Goal: Task Accomplishment & Management: Manage account settings

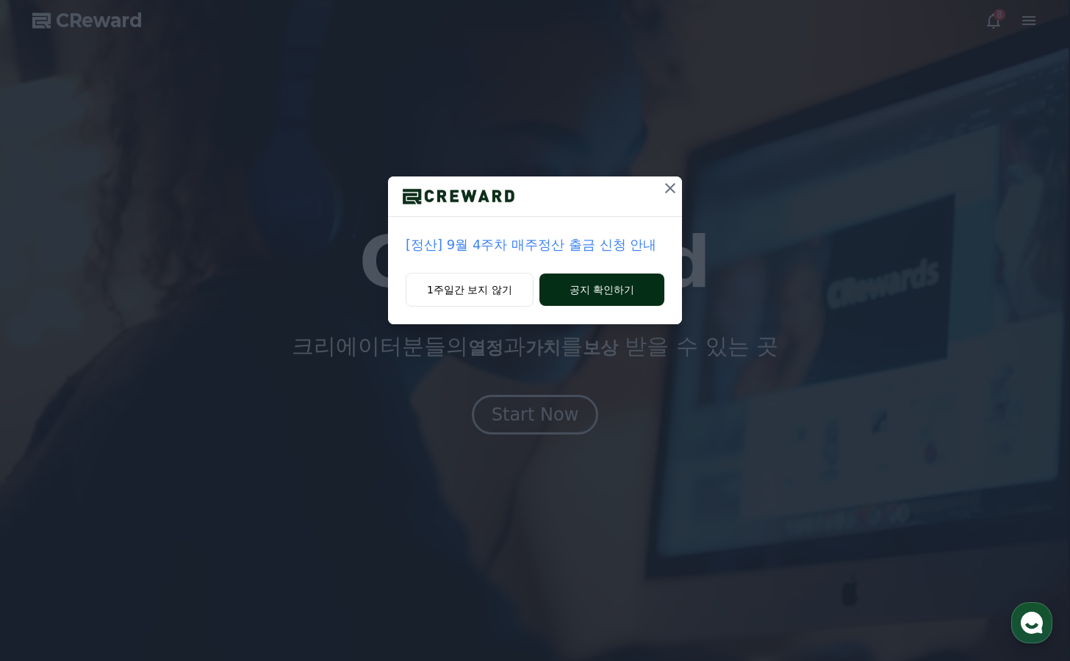
click at [606, 295] on button "공지 확인하기" at bounding box center [601, 289] width 125 height 32
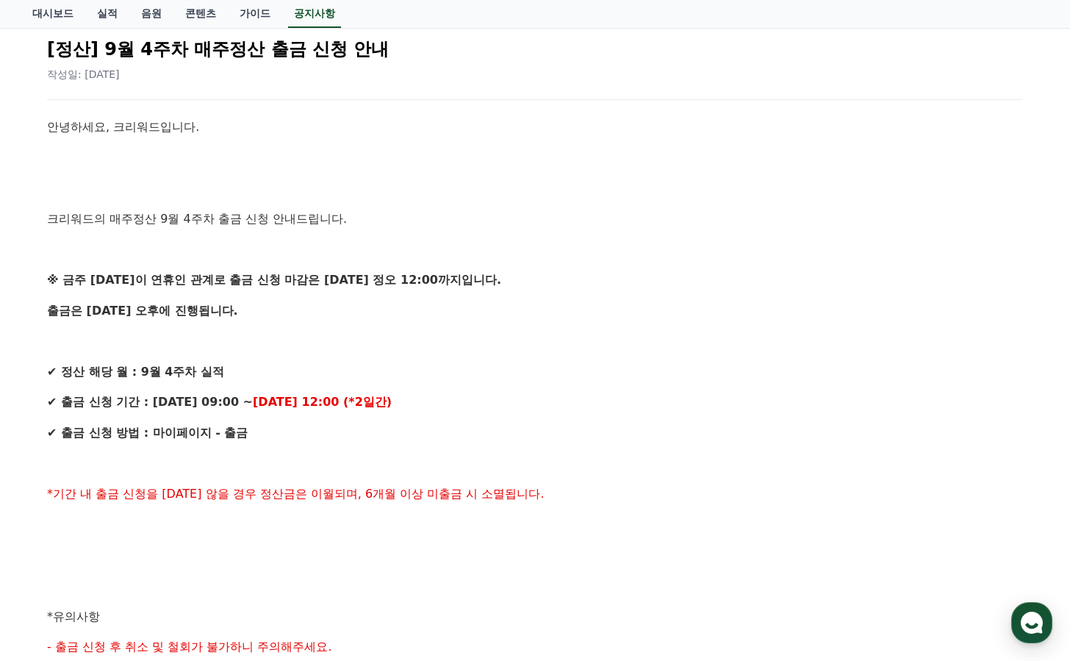
scroll to position [168, 0]
drag, startPoint x: 276, startPoint y: 279, endPoint x: 303, endPoint y: 276, distance: 27.4
click at [303, 276] on strong "※ 금주 금요일이 연휴인 관계로 출금 신청 마감은 10/2(목) 정오 12:00까지입니다." at bounding box center [274, 279] width 454 height 14
click at [315, 278] on strong "※ 금주 금요일이 연휴인 관계로 출금 신청 마감은 10/2(목) 정오 12:00까지입니다." at bounding box center [274, 279] width 454 height 14
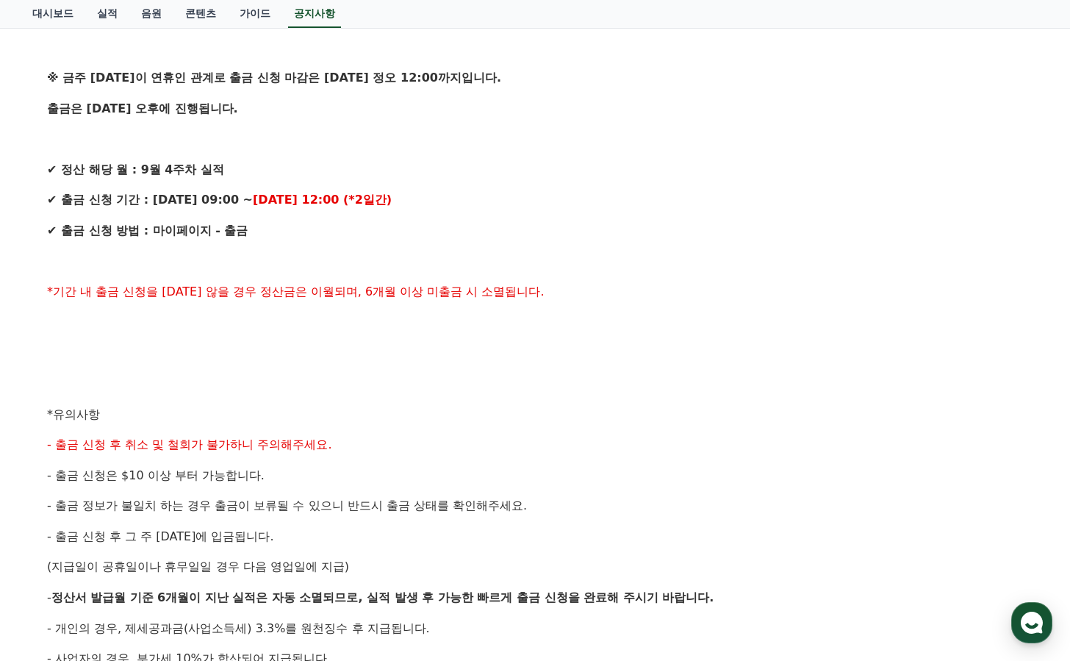
scroll to position [370, 0]
drag, startPoint x: 226, startPoint y: 290, endPoint x: 384, endPoint y: 287, distance: 158.0
click at [384, 287] on span "*기간 내 출금 신청을 하지 않을 경우 정산금은 이월되며, 6개월 이상 미출금 시 소멸됩니다." at bounding box center [296, 291] width 498 height 14
click at [399, 287] on span "*기간 내 출금 신청을 하지 않을 경우 정산금은 이월되며, 6개월 이상 미출금 시 소멸됩니다." at bounding box center [296, 291] width 498 height 14
click at [431, 285] on span "*기간 내 출금 신청을 하지 않을 경우 정산금은 이월되며, 6개월 이상 미출금 시 소멸됩니다." at bounding box center [296, 291] width 498 height 14
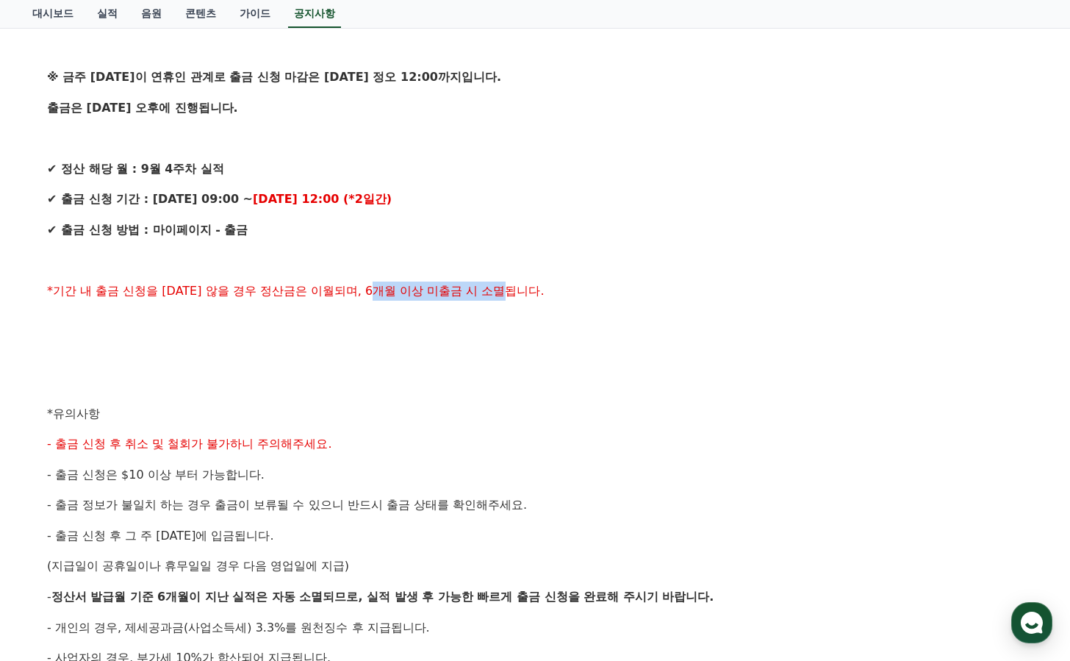
drag, startPoint x: 475, startPoint y: 291, endPoint x: 349, endPoint y: 295, distance: 125.7
click at [349, 295] on p "*기간 내 출금 신청을 하지 않을 경우 정산금은 이월되며, 6개월 이상 미출금 시 소멸됩니다." at bounding box center [535, 290] width 976 height 19
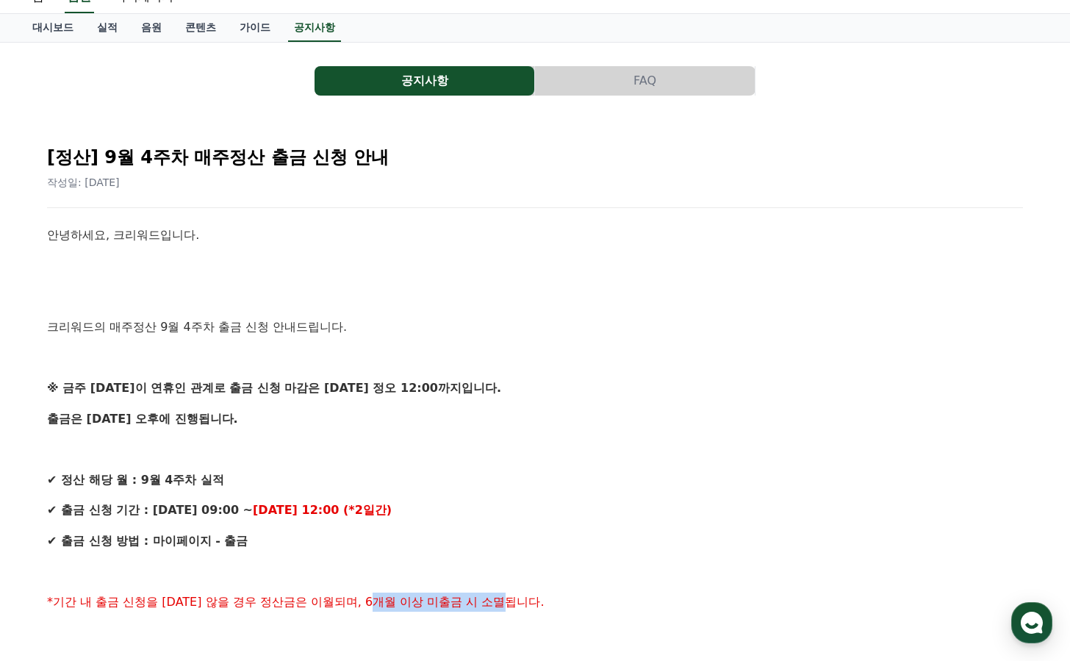
scroll to position [0, 0]
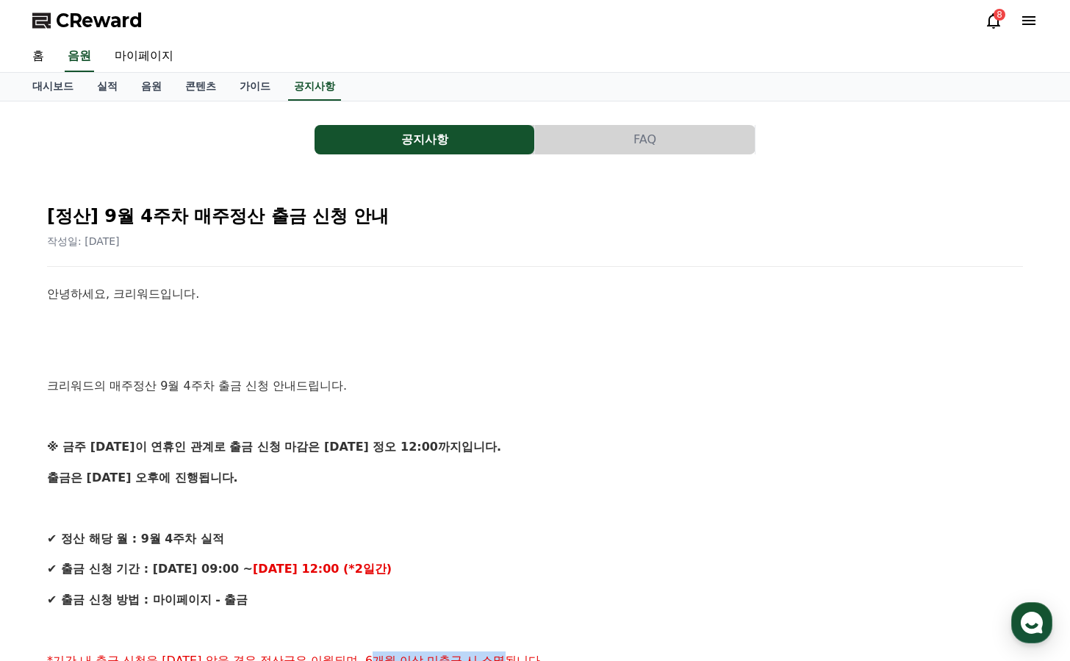
click at [994, 20] on icon at bounding box center [994, 21] width 18 height 18
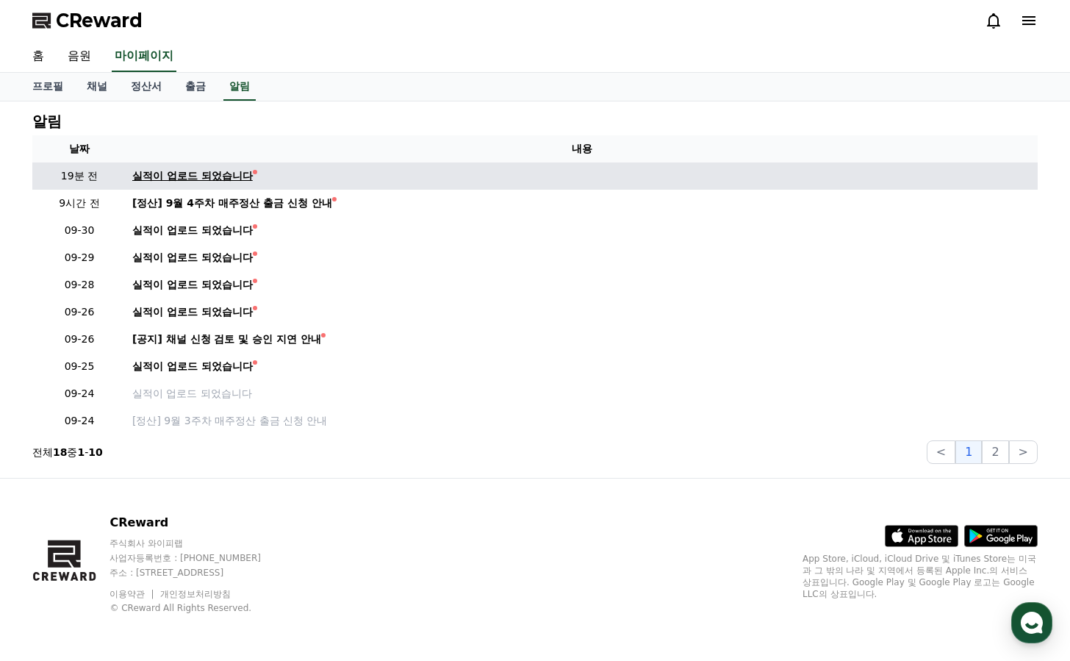
click at [204, 176] on div "실적이 업로드 되었습니다" at bounding box center [192, 175] width 121 height 15
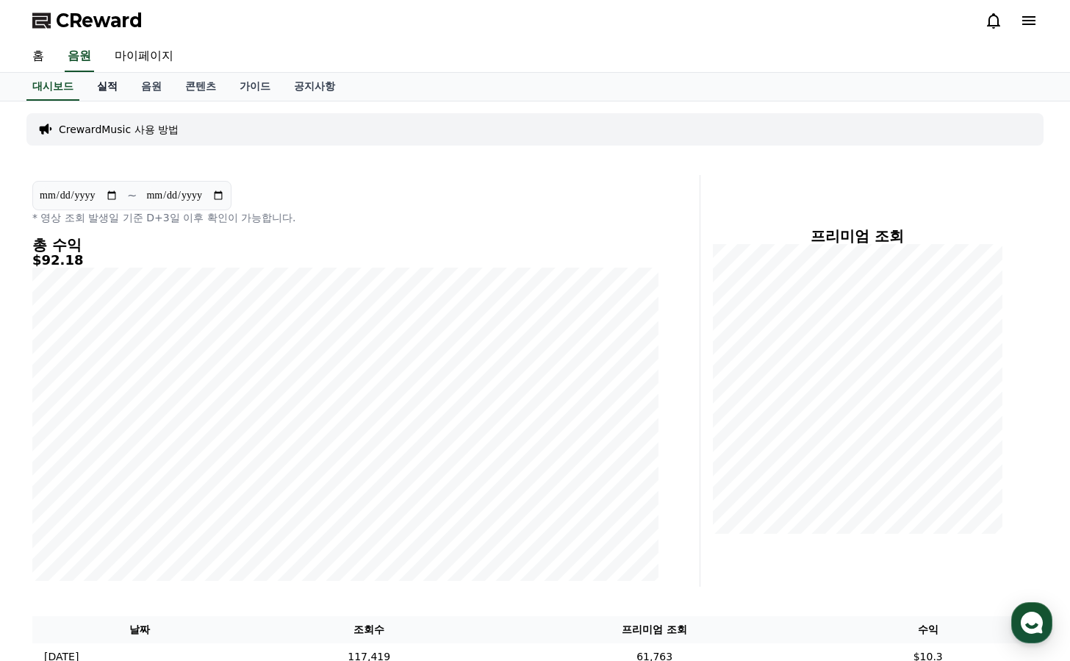
click at [108, 85] on link "실적" at bounding box center [107, 87] width 44 height 28
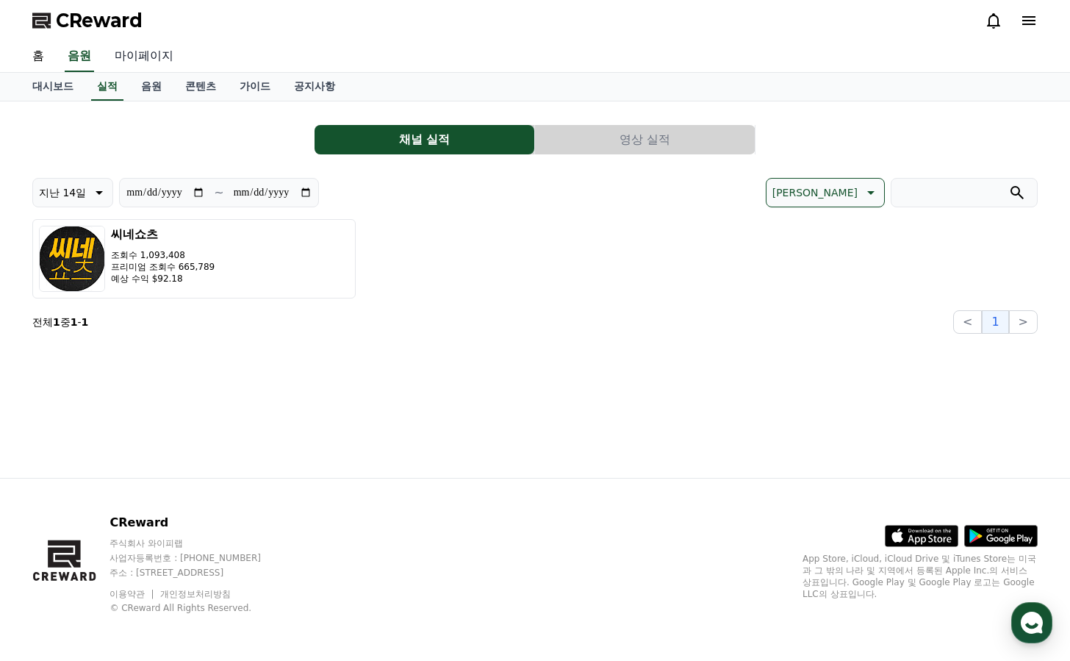
click at [139, 51] on link "마이페이지" at bounding box center [144, 56] width 82 height 31
select select "**********"
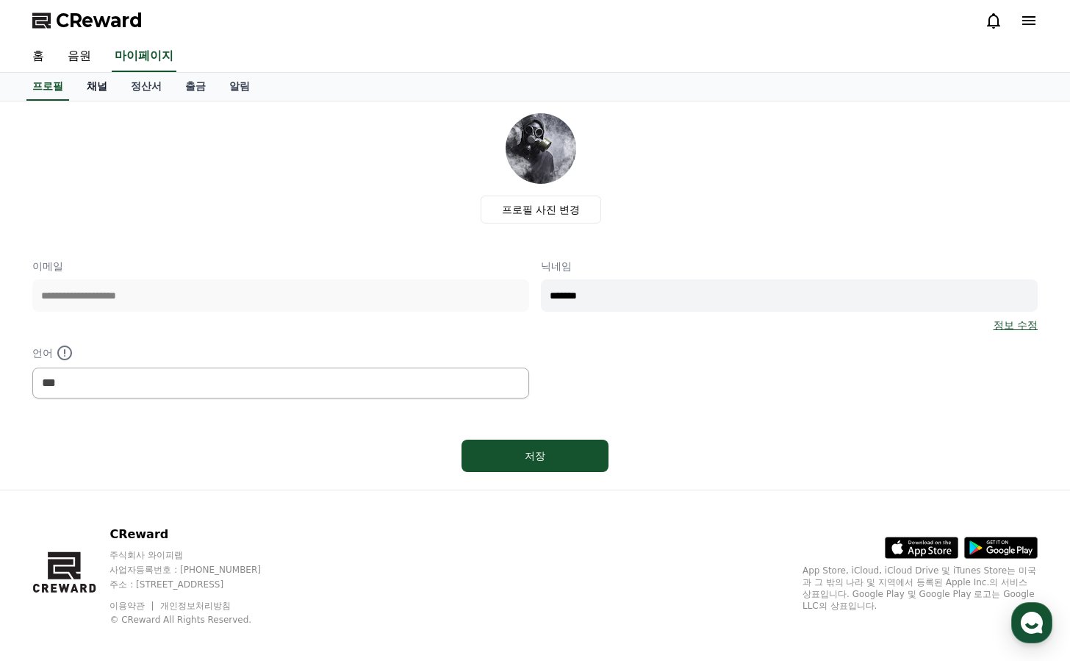
click at [95, 87] on link "채널" at bounding box center [97, 87] width 44 height 28
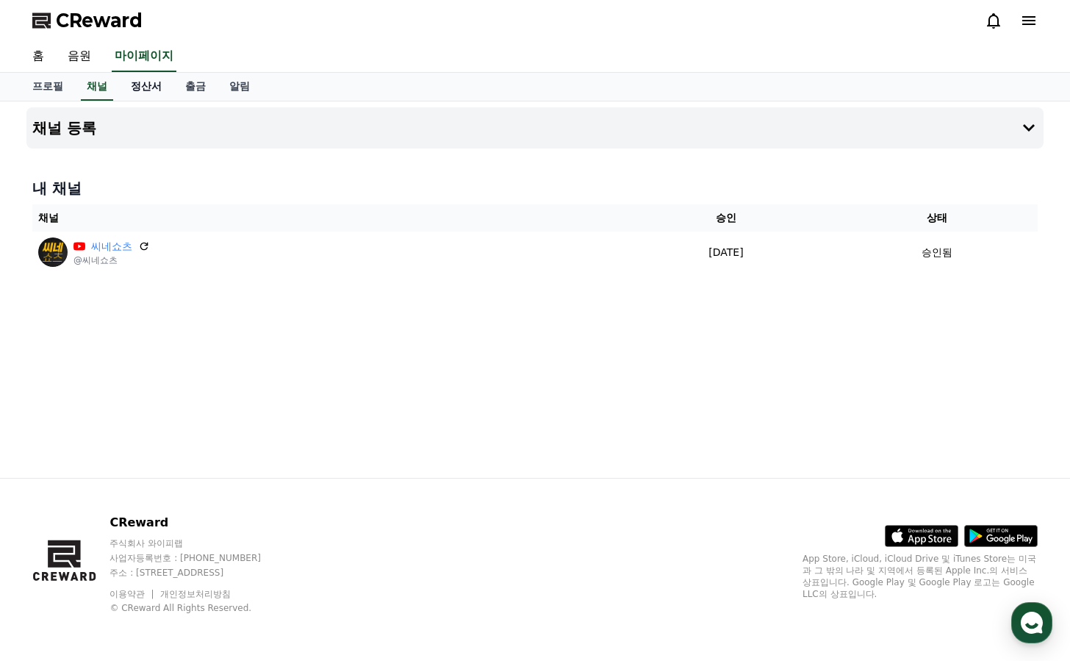
click at [134, 87] on link "정산서" at bounding box center [146, 87] width 54 height 28
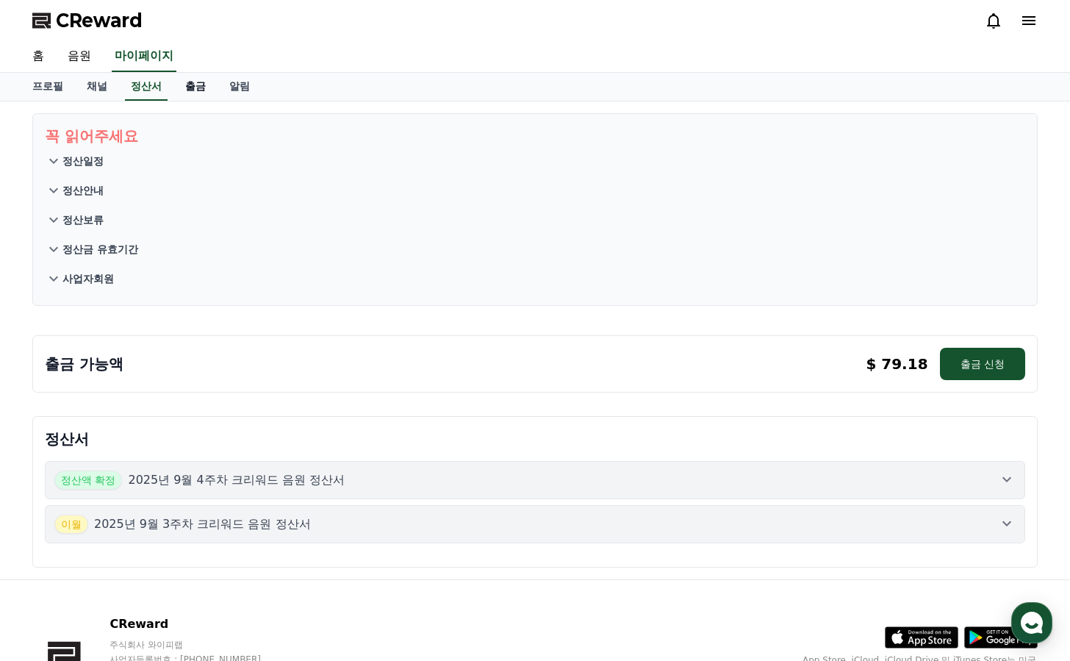
click at [181, 86] on link "출금" at bounding box center [195, 87] width 44 height 28
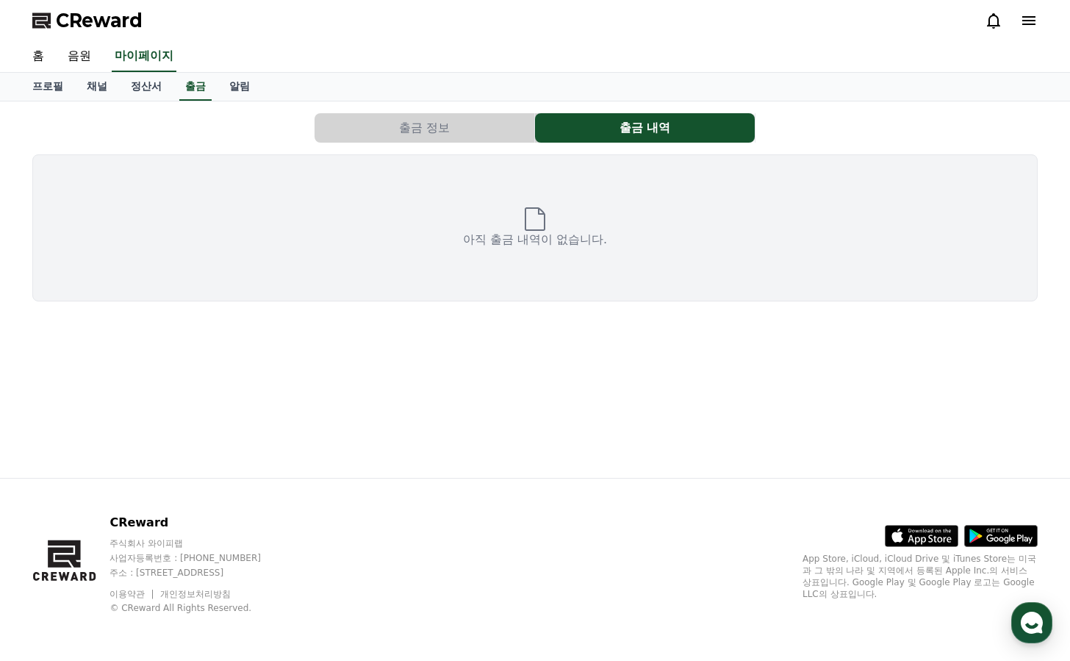
click at [429, 129] on button "출금 정보" at bounding box center [425, 127] width 220 height 29
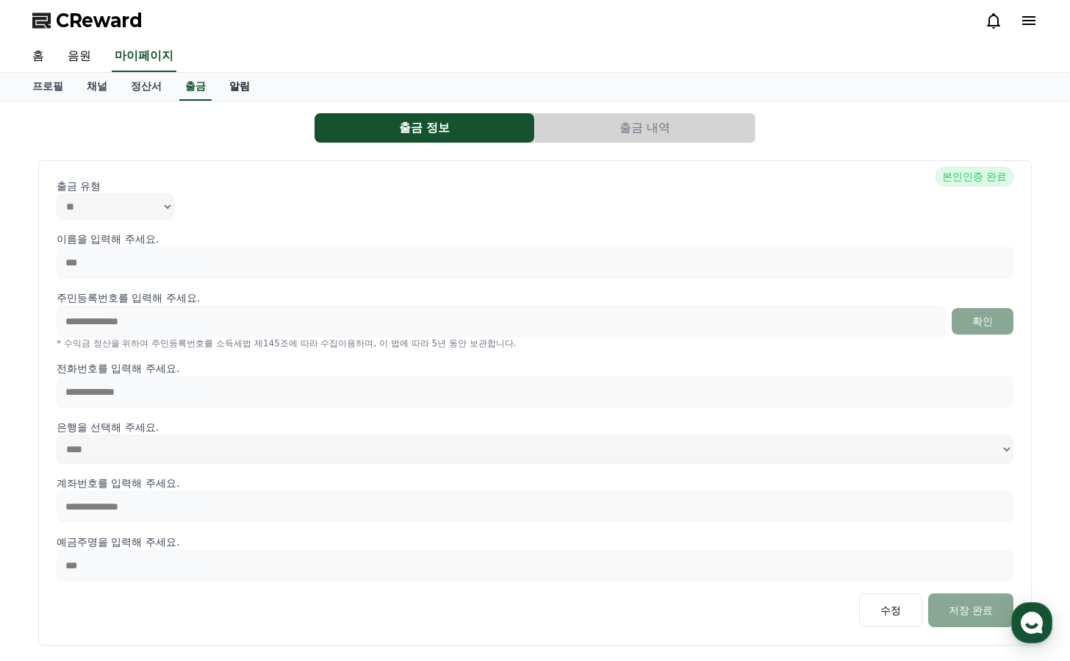
click at [218, 85] on link "알림" at bounding box center [240, 87] width 44 height 28
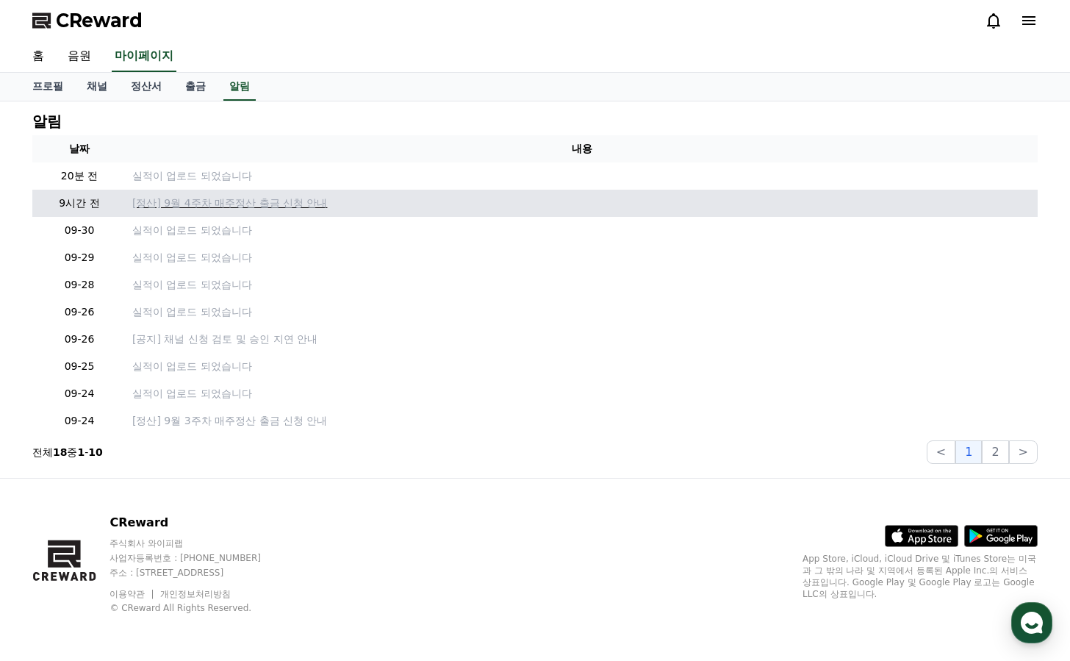
click at [209, 203] on p "[정산] 9월 4주차 매주정산 출금 신청 안내" at bounding box center [581, 202] width 899 height 15
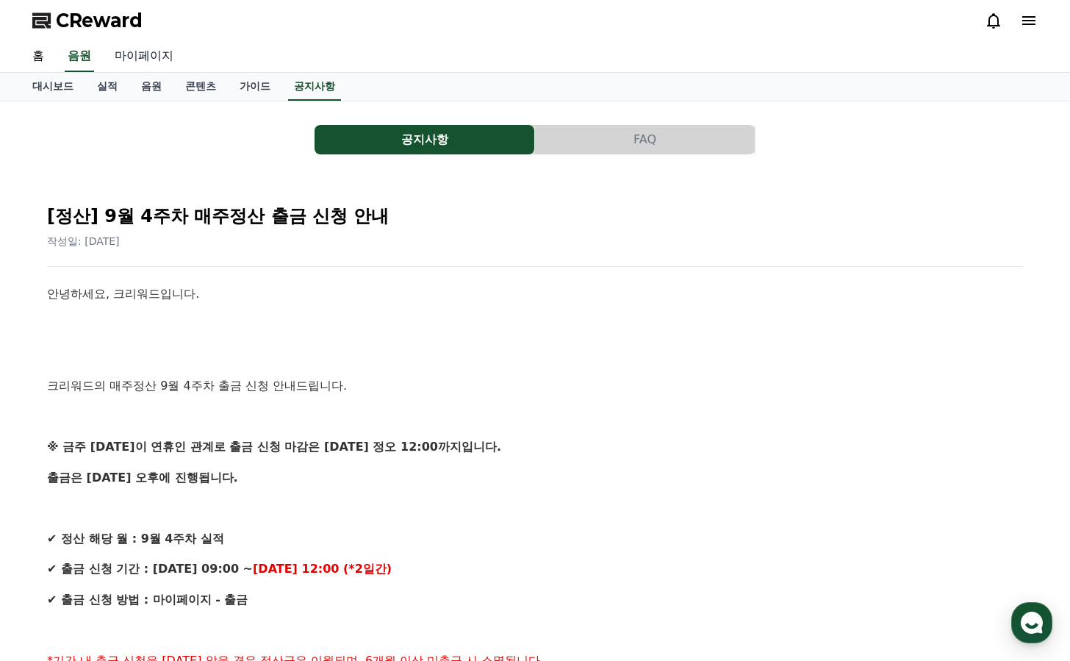
click at [142, 55] on link "마이페이지" at bounding box center [144, 56] width 82 height 31
select select "**********"
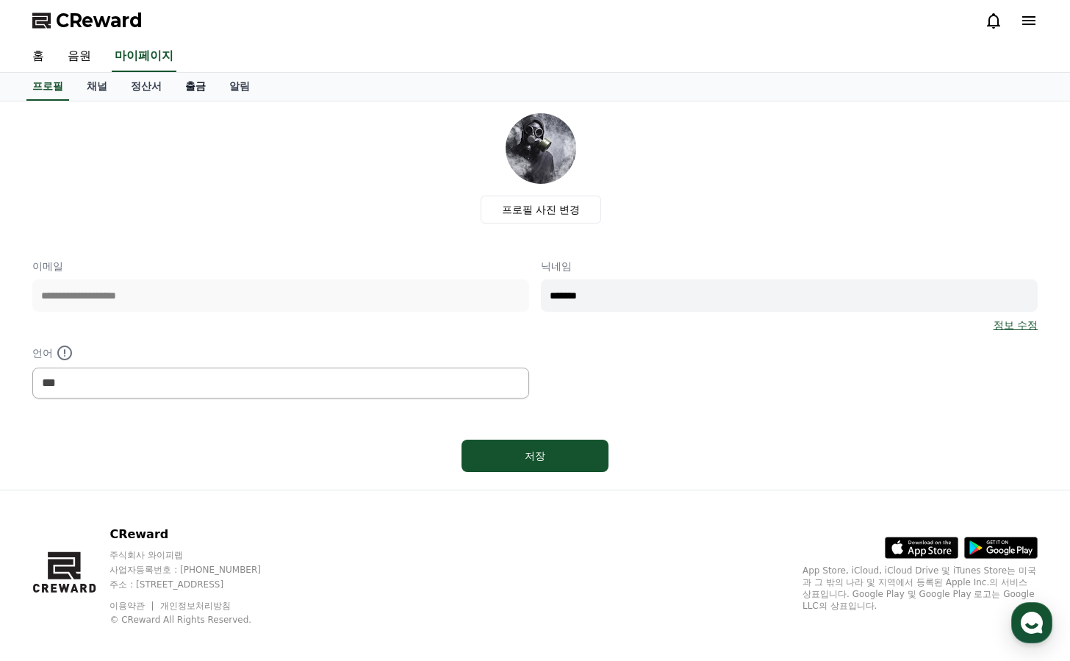
click at [186, 90] on link "출금" at bounding box center [195, 87] width 44 height 28
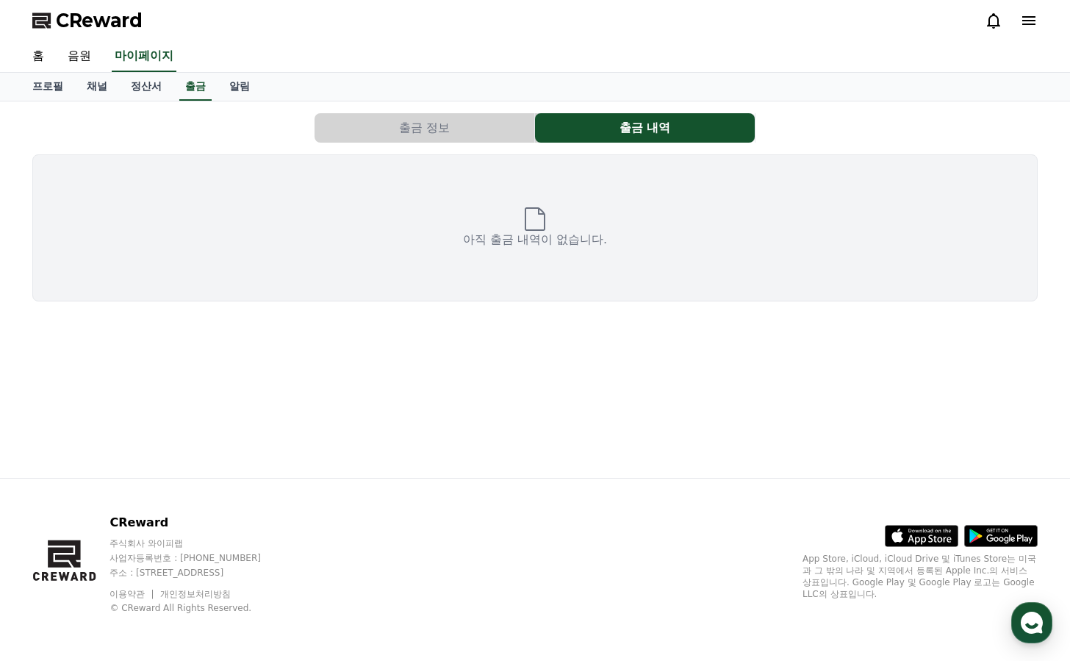
click at [442, 128] on button "출금 정보" at bounding box center [425, 127] width 220 height 29
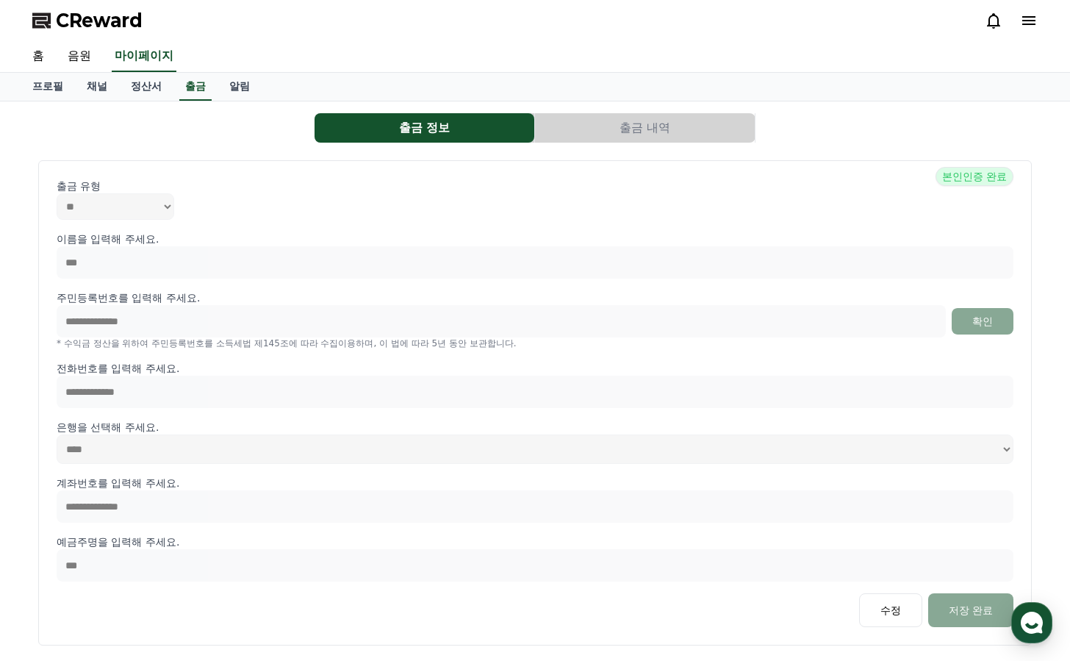
click at [588, 123] on button "출금 내역" at bounding box center [645, 127] width 220 height 29
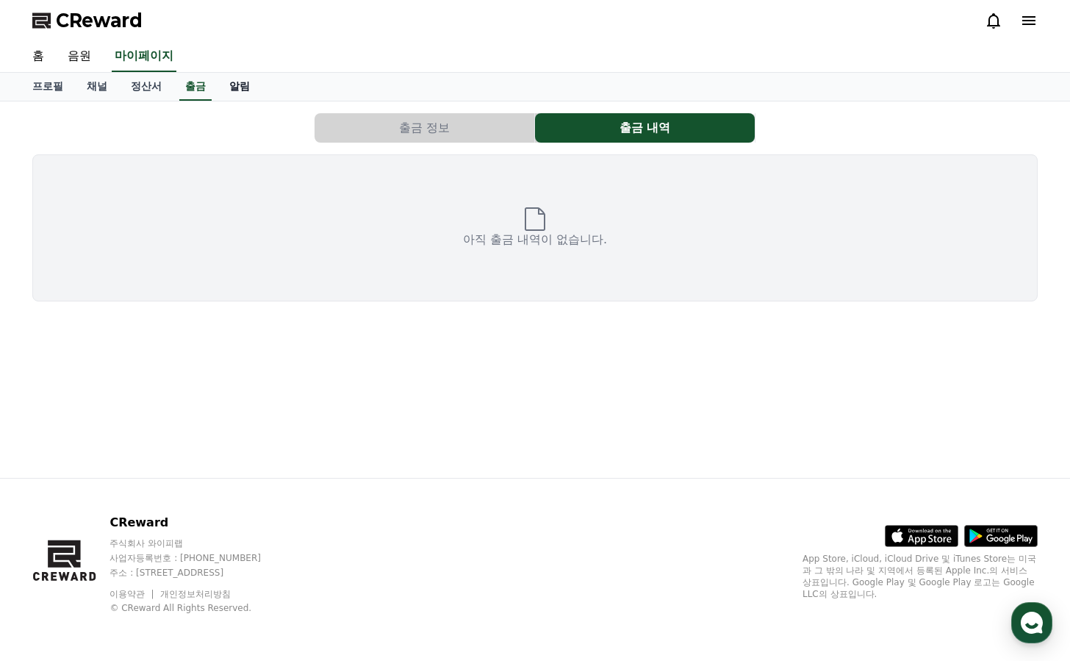
click at [226, 87] on link "알림" at bounding box center [240, 87] width 44 height 28
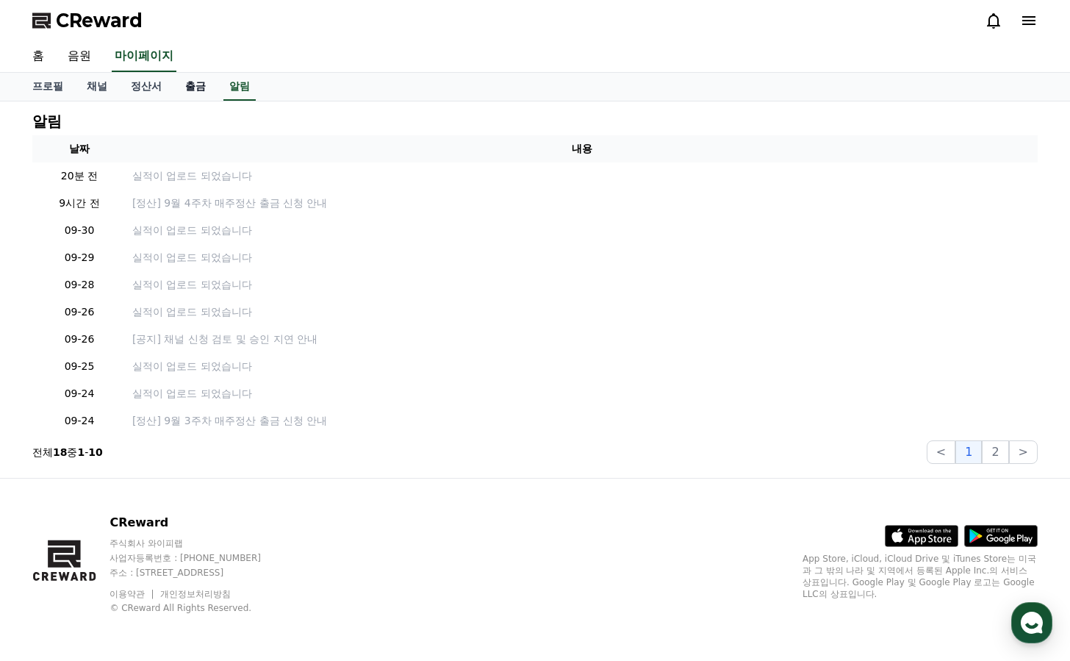
click at [194, 90] on link "출금" at bounding box center [195, 87] width 44 height 28
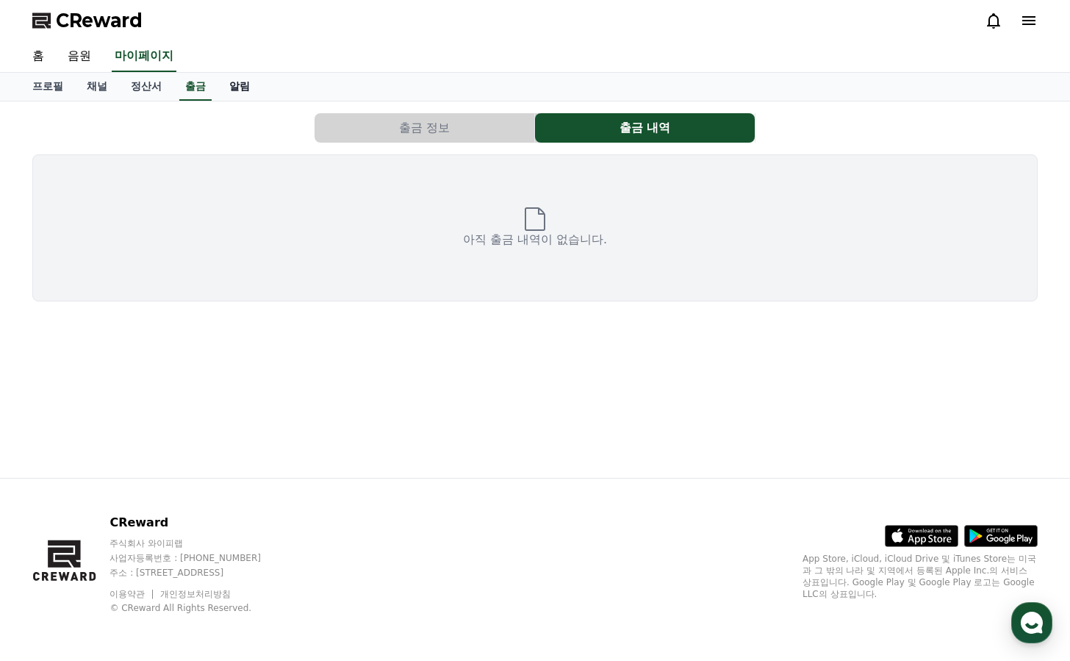
click at [223, 85] on link "알림" at bounding box center [240, 87] width 44 height 28
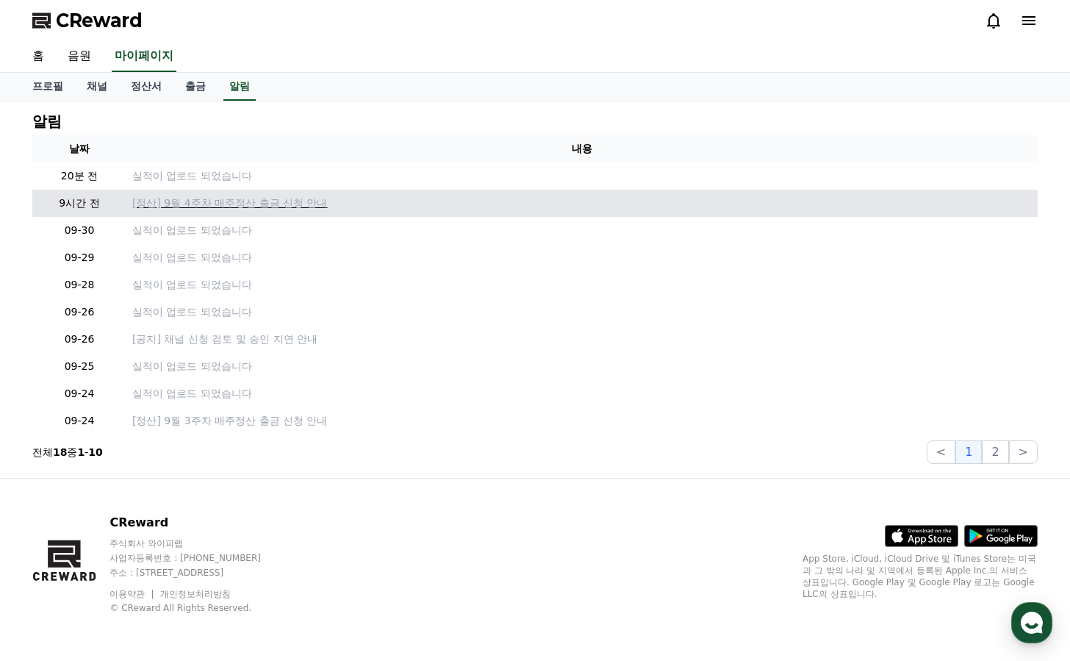
click at [273, 204] on p "[정산] 9월 4주차 매주정산 출금 신청 안내" at bounding box center [581, 202] width 899 height 15
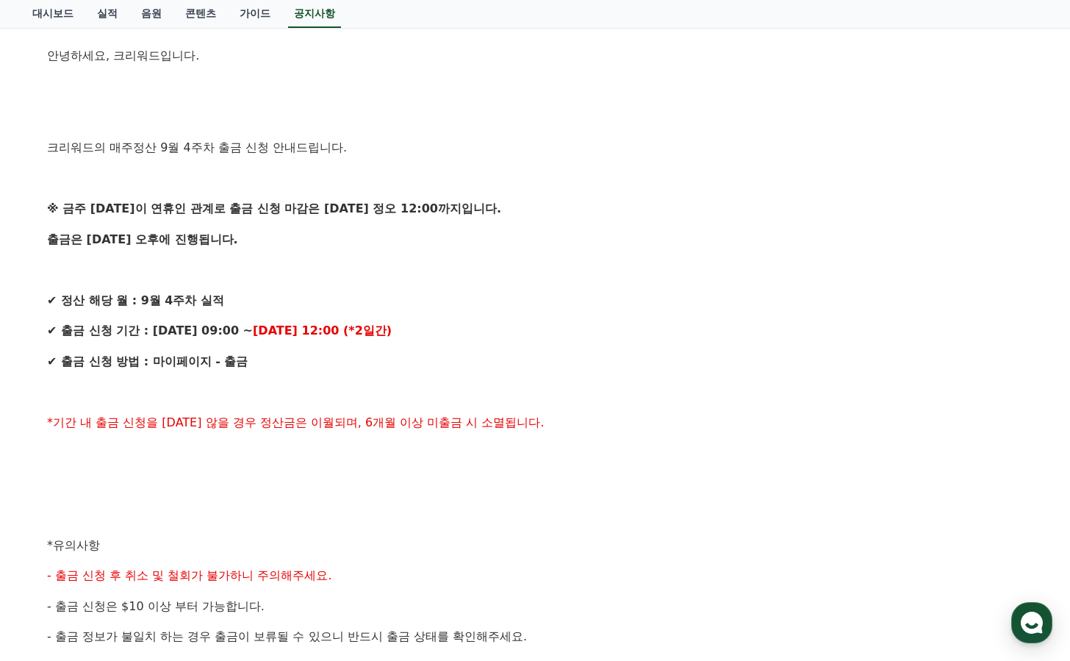
scroll to position [249, 0]
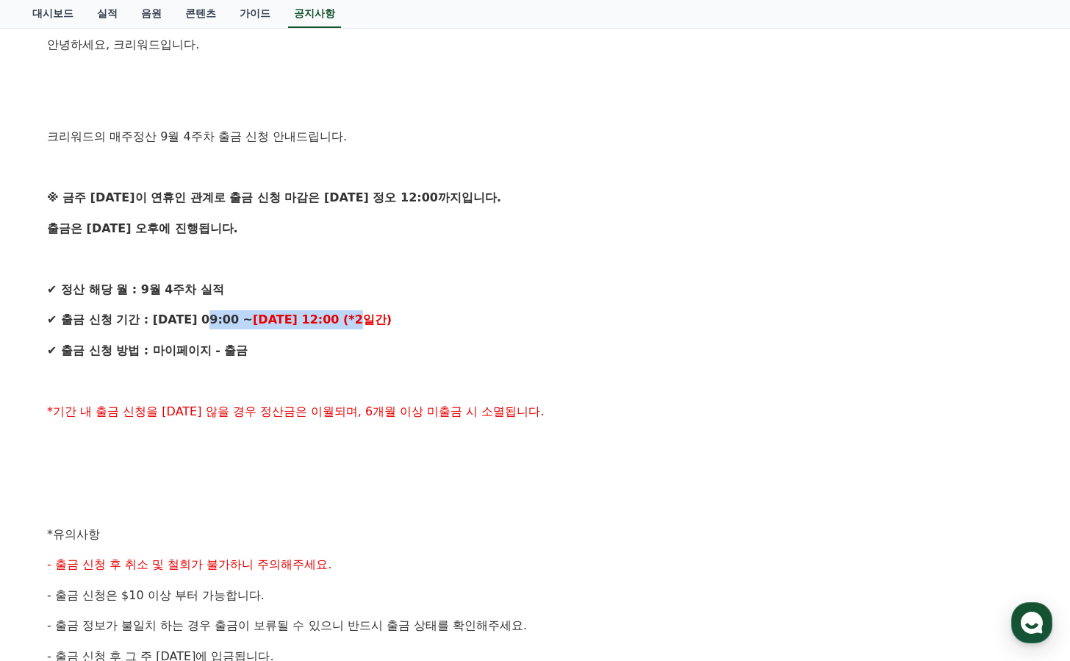
drag, startPoint x: 182, startPoint y: 318, endPoint x: 342, endPoint y: 321, distance: 160.2
click at [342, 321] on p "✔ 출금 신청 기간 : 10/1 (수) 09:00 ~ 10/2 (목) 12:00 (*2일간)" at bounding box center [535, 319] width 976 height 19
click at [375, 319] on p "✔ 출금 신청 기간 : 10/1 (수) 09:00 ~ 10/2 (목) 12:00 (*2일간)" at bounding box center [535, 319] width 976 height 19
click at [382, 317] on p "✔ 출금 신청 기간 : 10/1 (수) 09:00 ~ 10/2 (목) 12:00 (*2일간)" at bounding box center [535, 319] width 976 height 19
drag, startPoint x: 267, startPoint y: 343, endPoint x: 130, endPoint y: 351, distance: 136.9
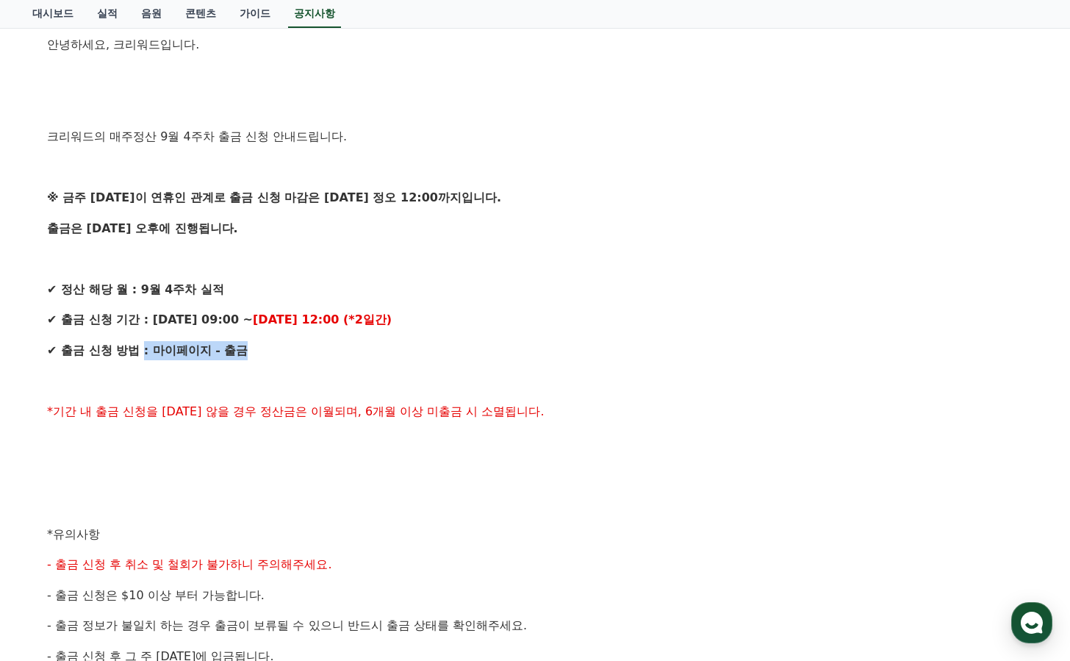
click at [130, 351] on p "✔ 출금 신청 방법 : 마이페이지 - 출금" at bounding box center [535, 350] width 976 height 19
click at [254, 352] on p "✔ 출금 신청 방법 : 마이페이지 - 출금" at bounding box center [535, 350] width 976 height 19
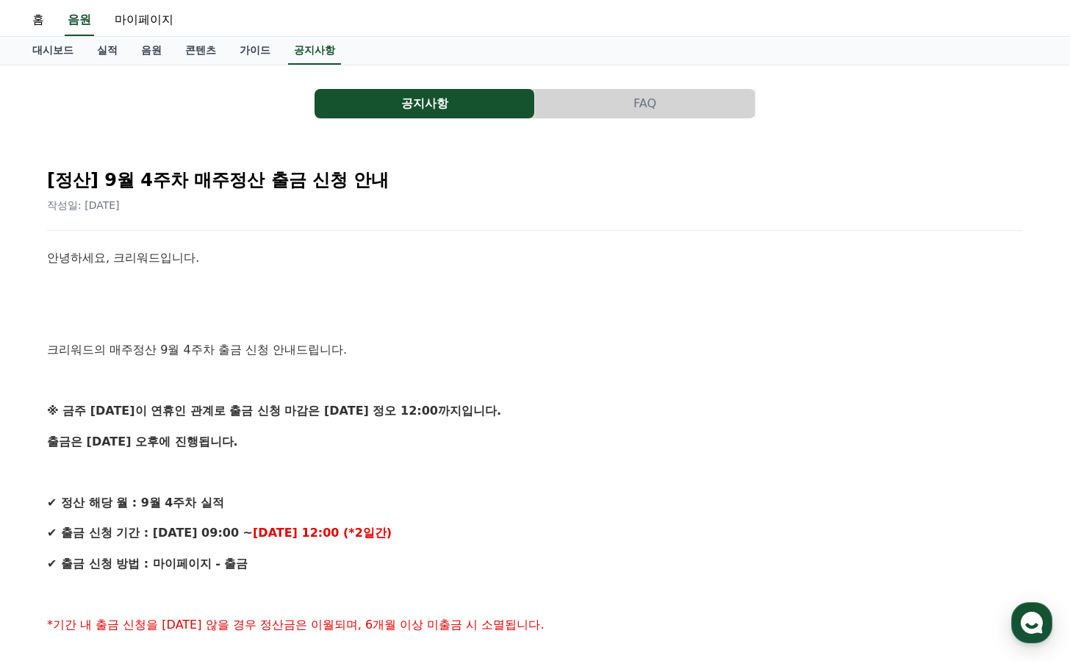
scroll to position [35, 0]
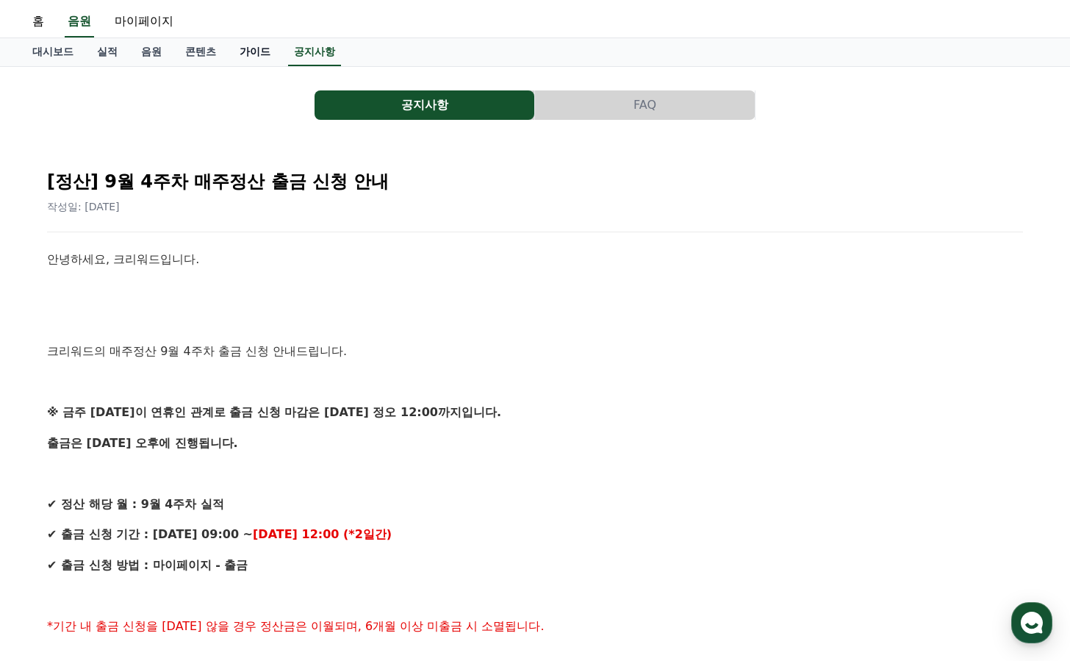
click at [233, 49] on link "가이드" at bounding box center [255, 52] width 54 height 28
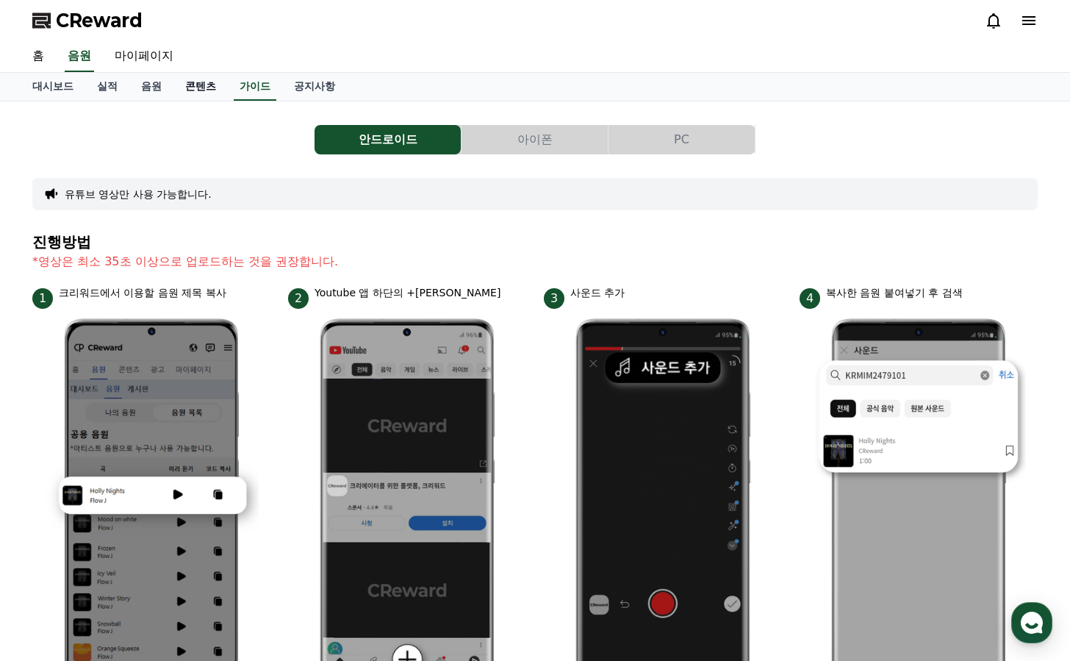
click at [184, 90] on link "콘텐츠" at bounding box center [200, 87] width 54 height 28
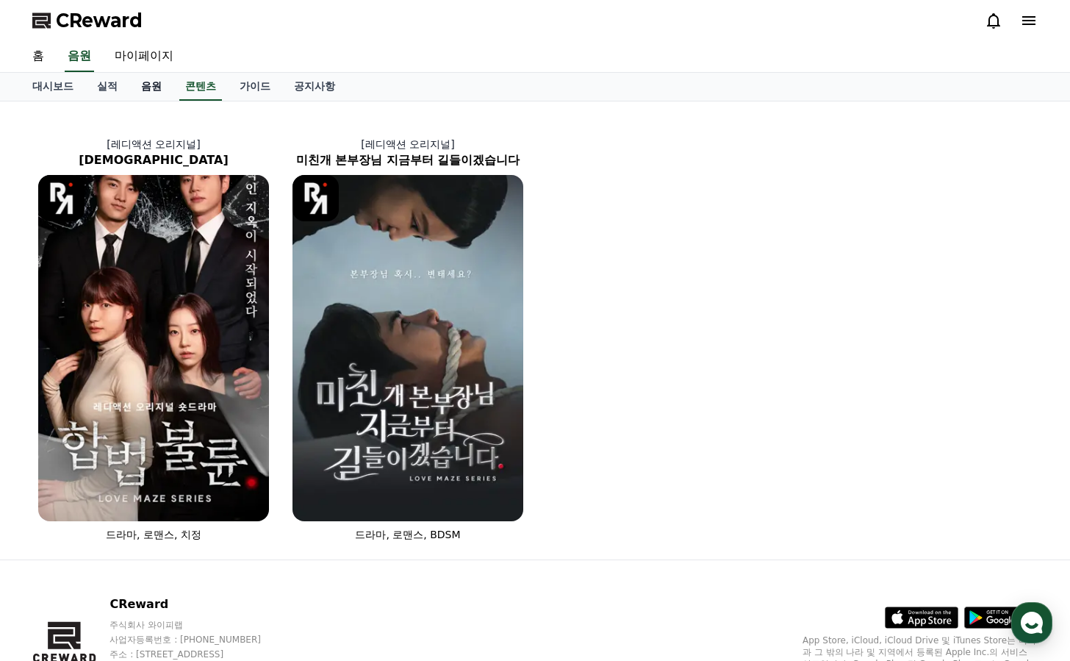
click at [143, 88] on link "음원" at bounding box center [151, 87] width 44 height 28
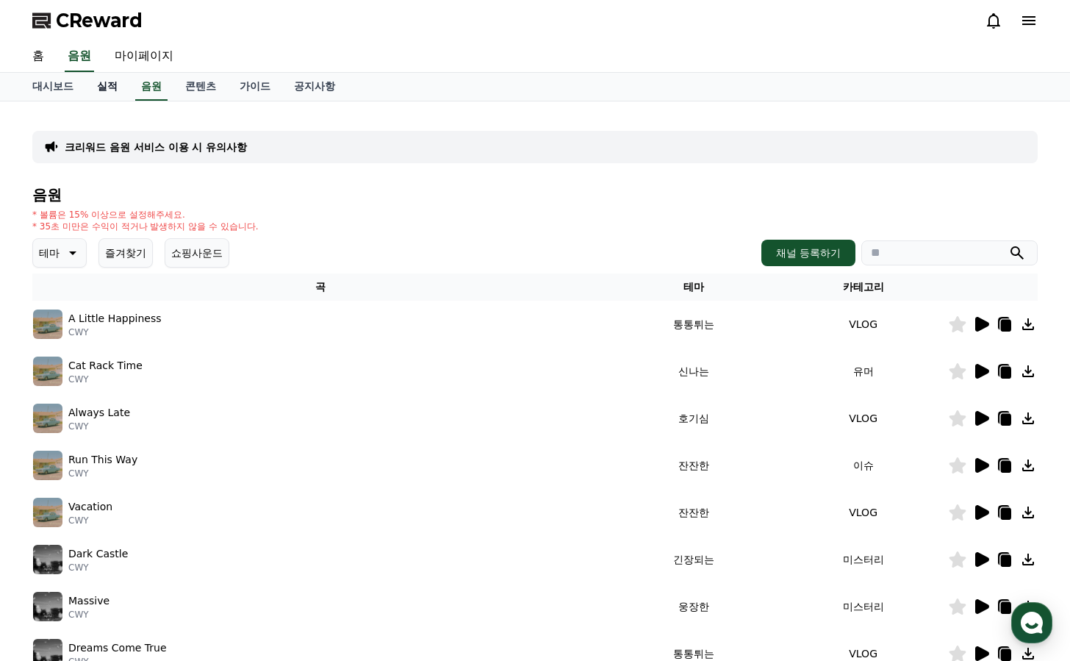
click at [103, 87] on link "실적" at bounding box center [107, 87] width 44 height 28
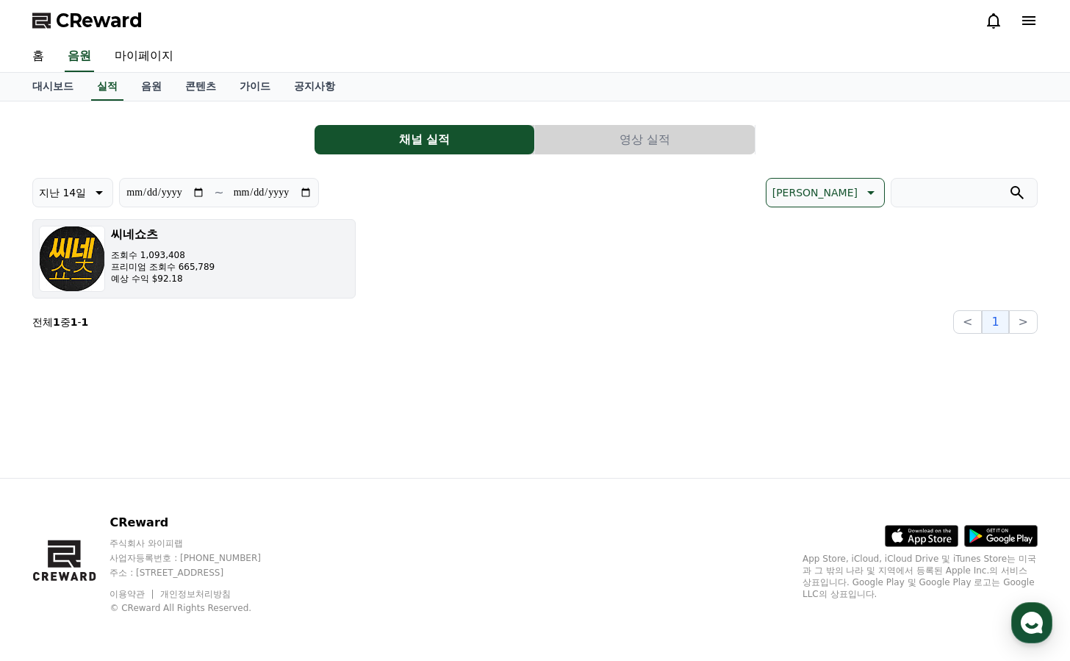
click at [195, 271] on p "프리미엄 조회수 665,789" at bounding box center [163, 267] width 104 height 12
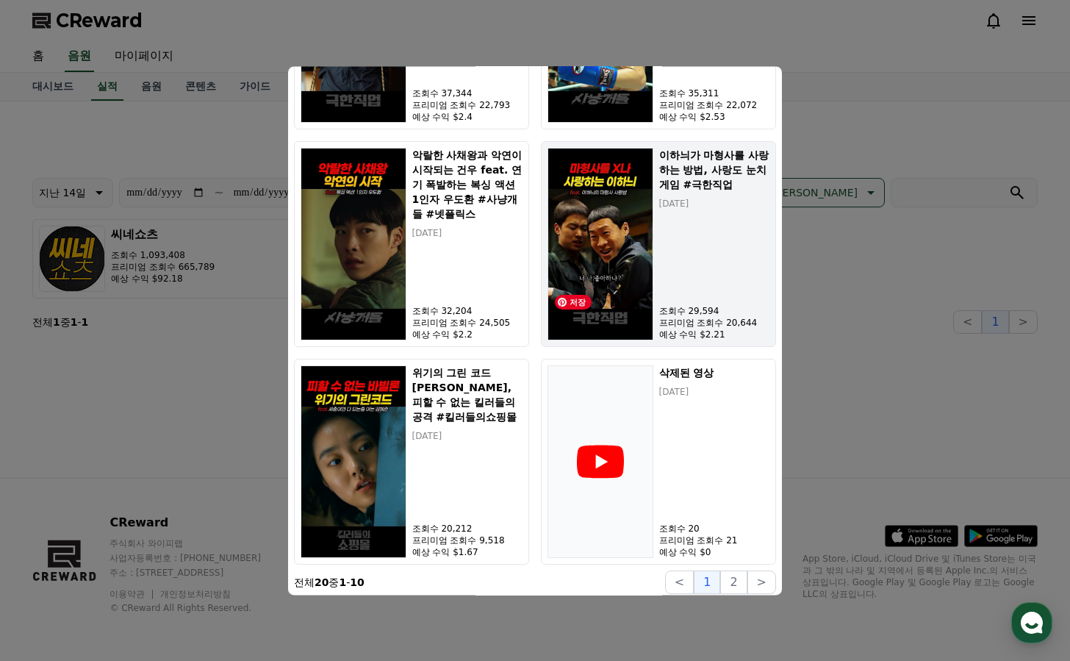
scroll to position [1069, 0]
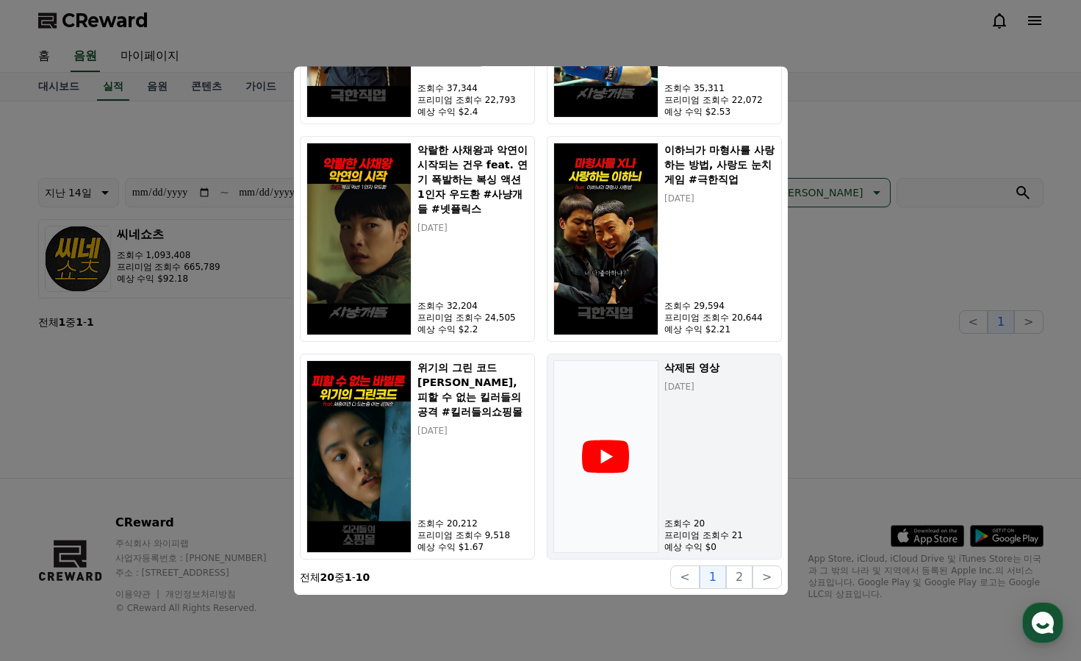
click at [650, 520] on div "modal" at bounding box center [606, 456] width 106 height 193
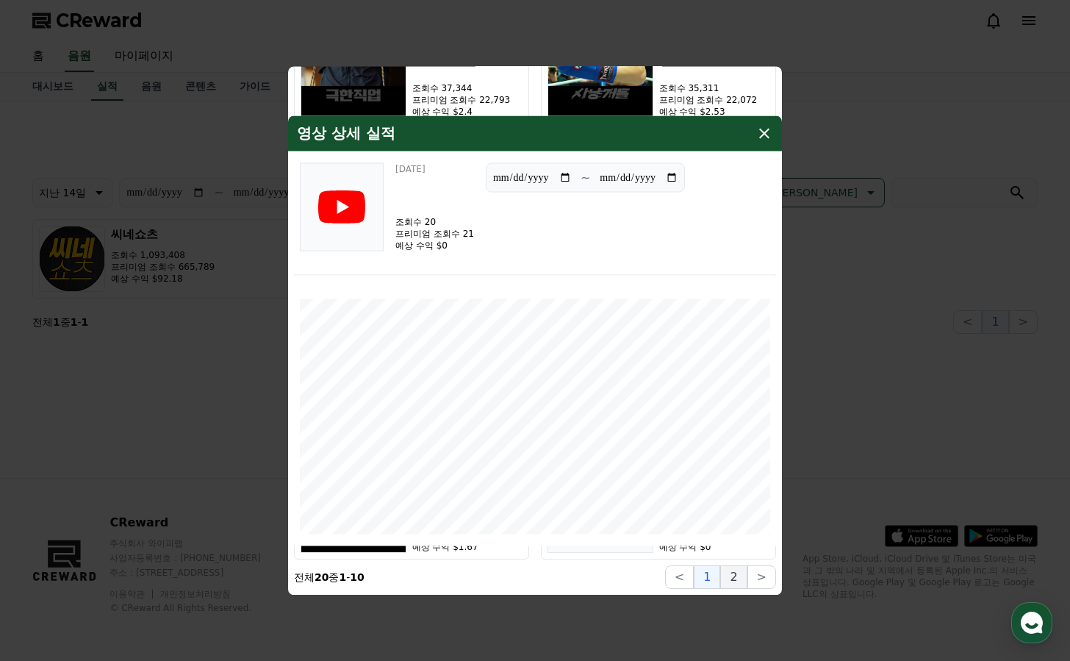
click at [747, 581] on button "2" at bounding box center [733, 577] width 26 height 24
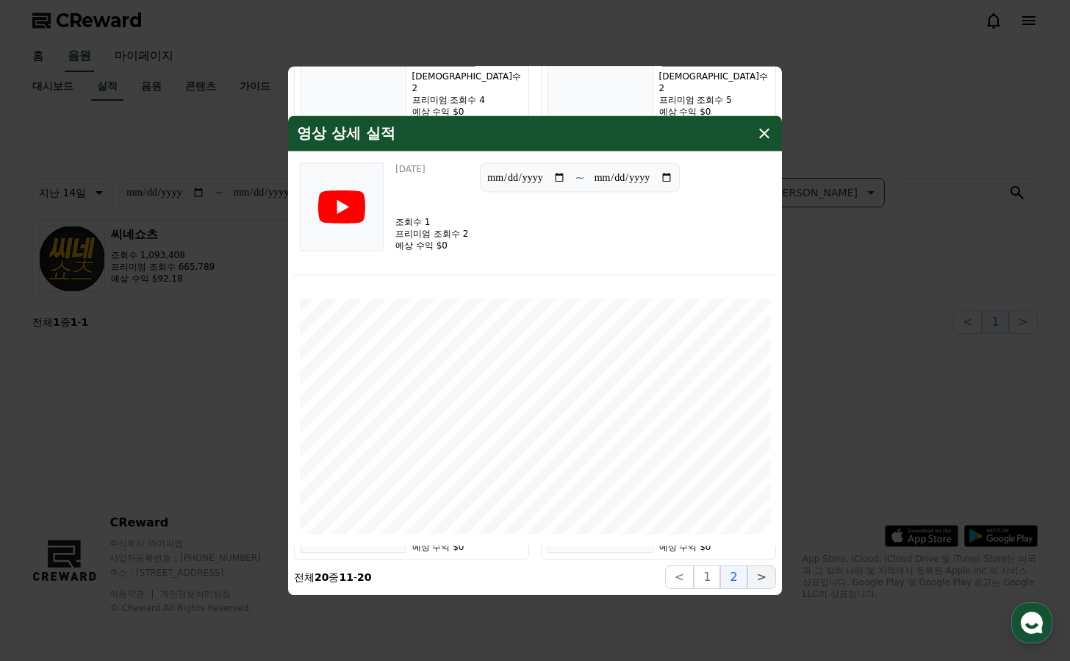
click at [760, 577] on button ">" at bounding box center [761, 577] width 29 height 24
click at [764, 127] on icon "modal" at bounding box center [764, 133] width 18 height 18
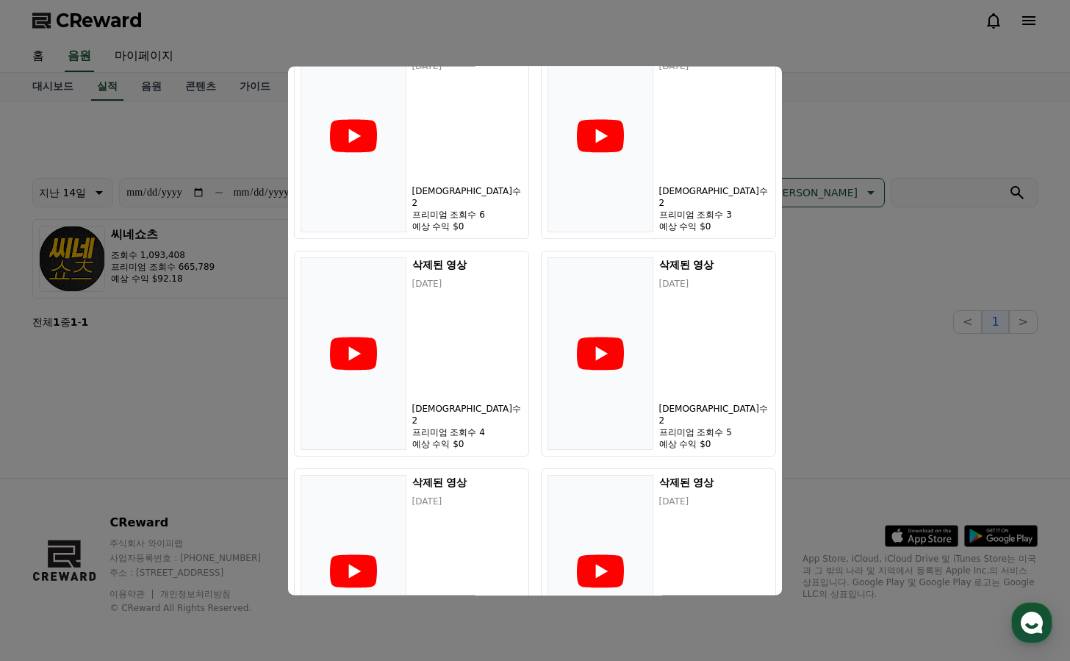
scroll to position [0, 0]
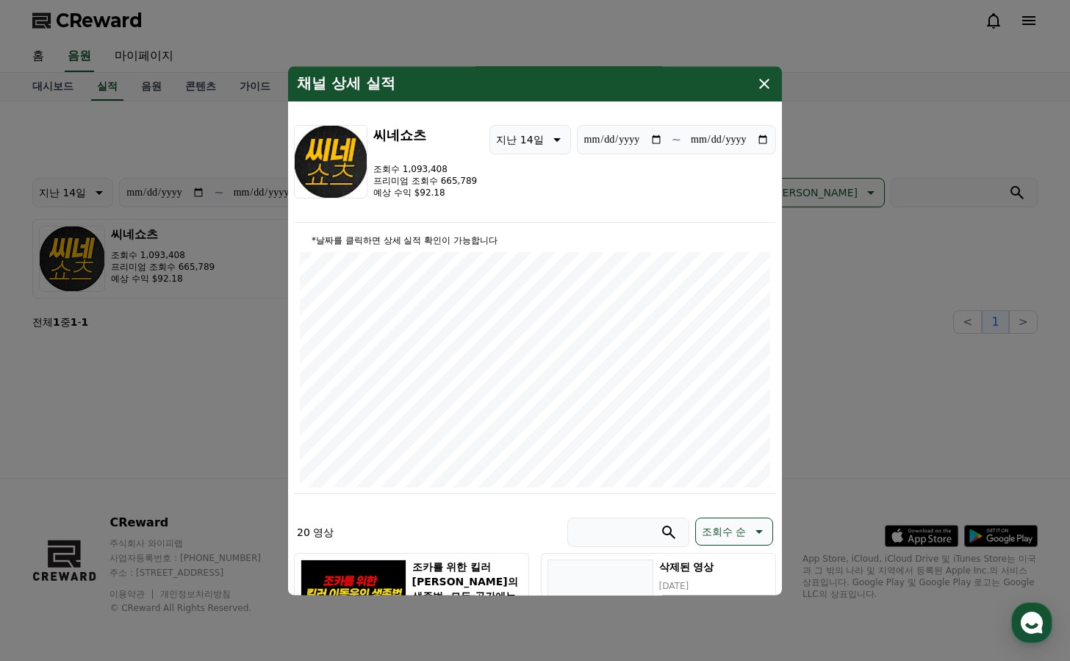
click at [761, 81] on icon "modal" at bounding box center [764, 84] width 10 height 10
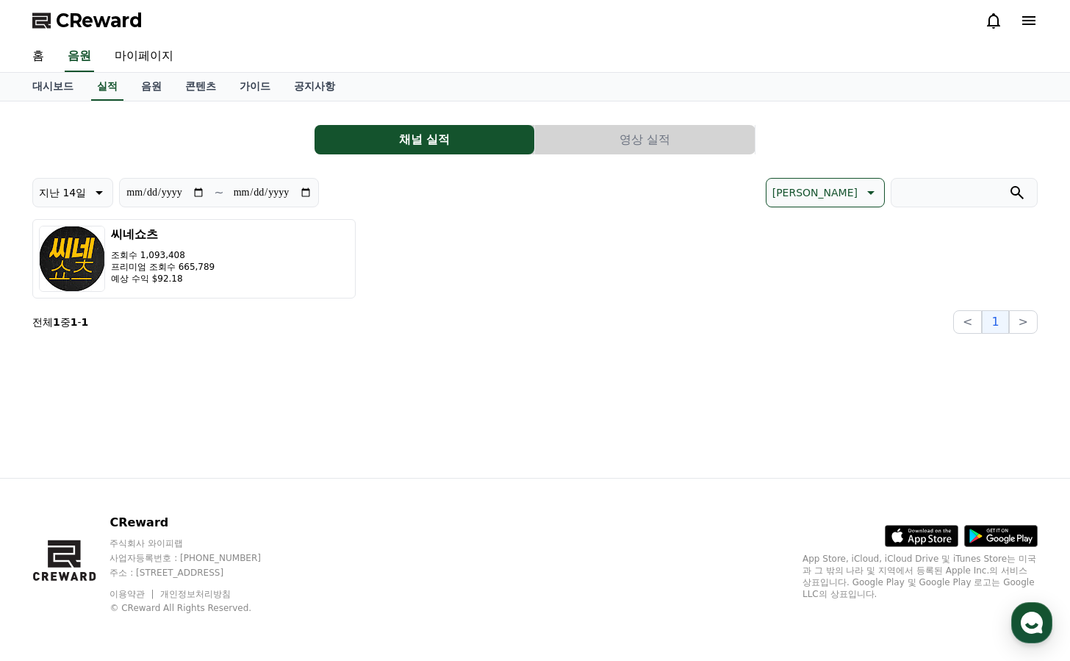
click at [642, 140] on button "영상 실적" at bounding box center [645, 139] width 220 height 29
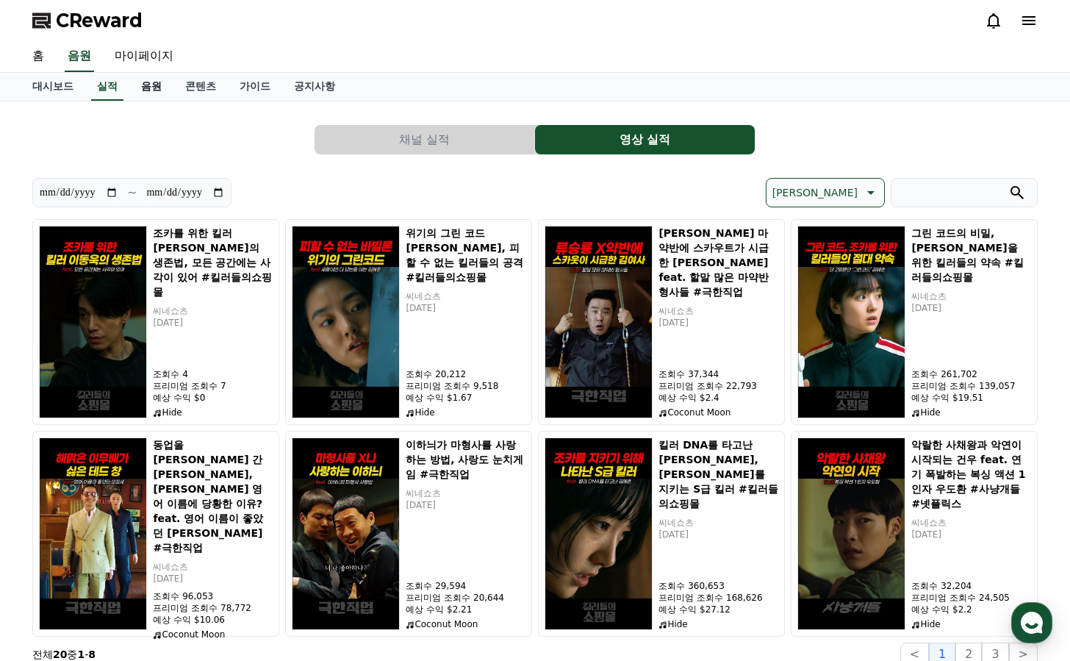
click at [142, 82] on link "음원" at bounding box center [151, 87] width 44 height 28
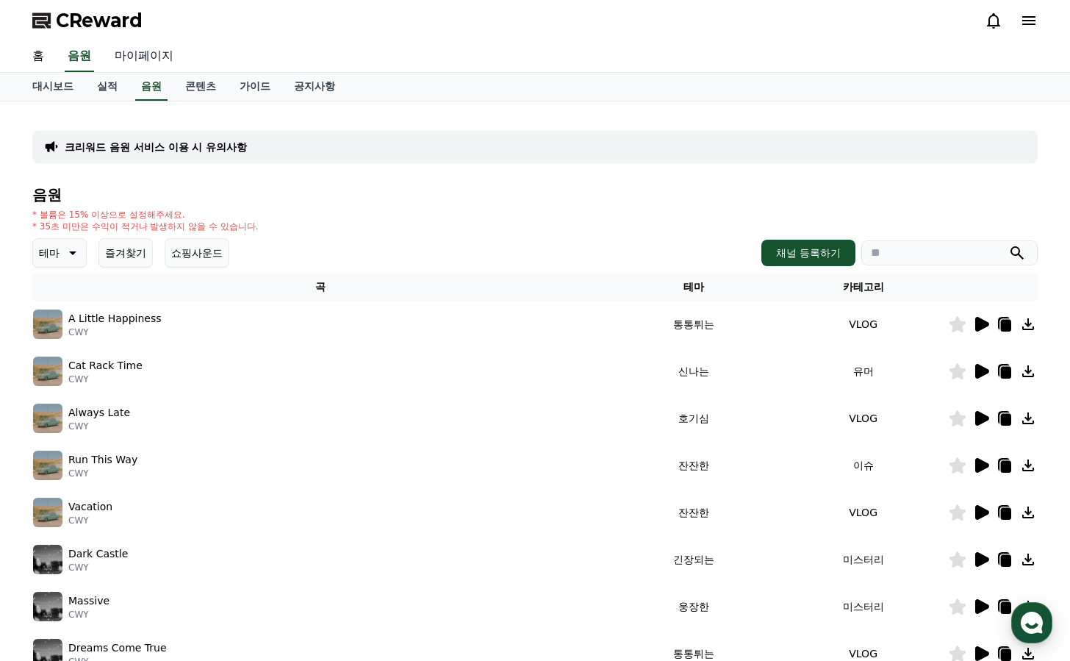
click at [134, 49] on link "마이페이지" at bounding box center [144, 56] width 82 height 31
select select "**********"
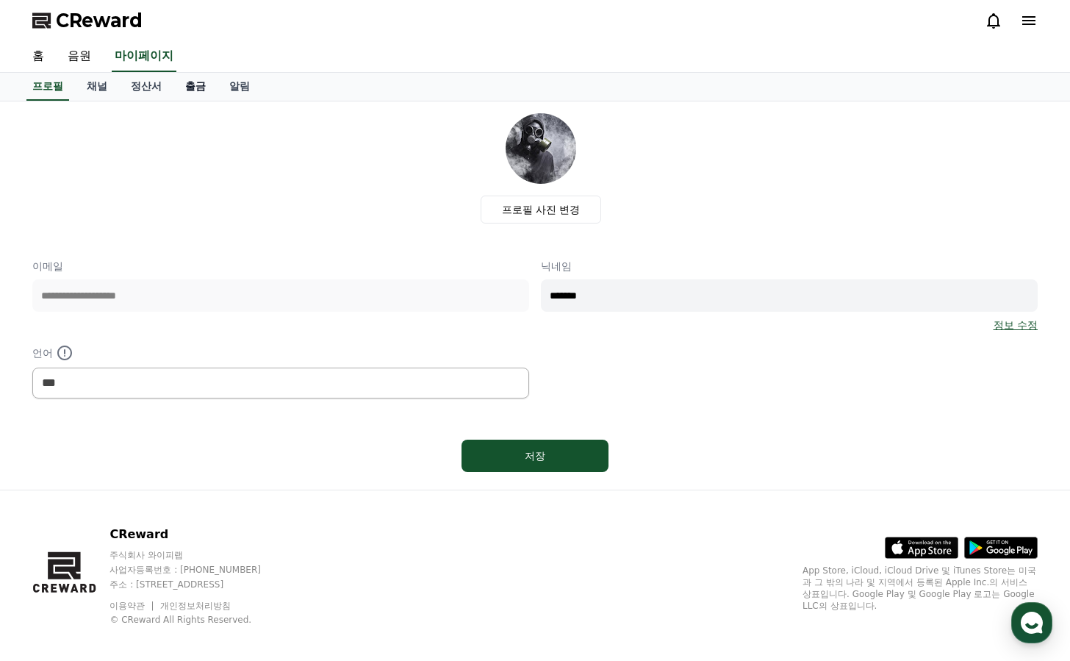
click at [179, 86] on link "출금" at bounding box center [195, 87] width 44 height 28
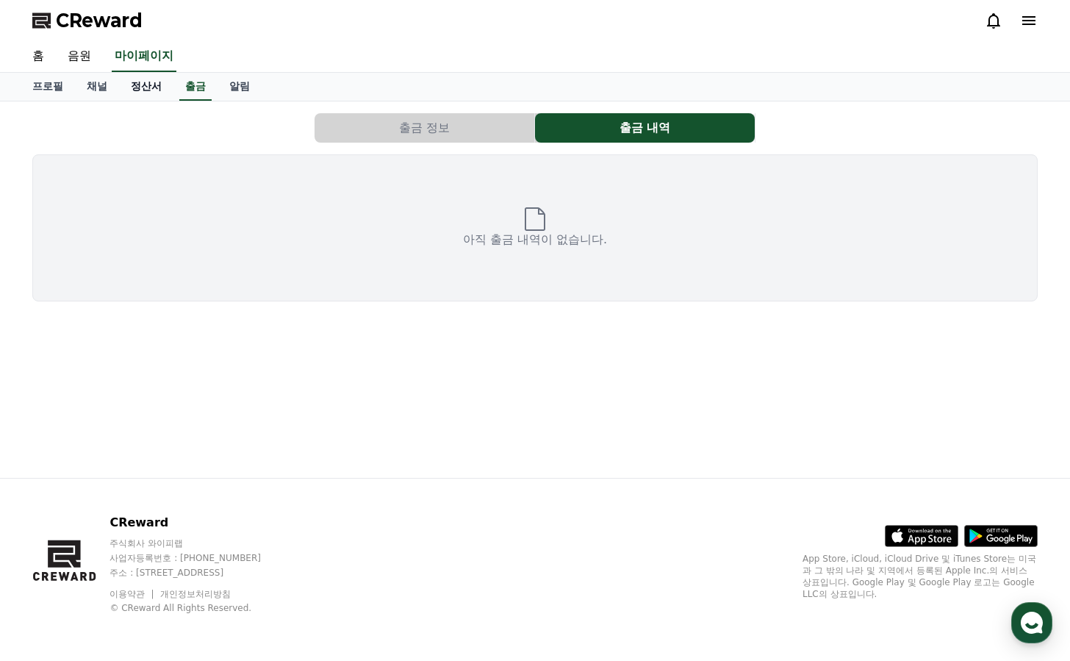
click at [126, 88] on link "정산서" at bounding box center [146, 87] width 54 height 28
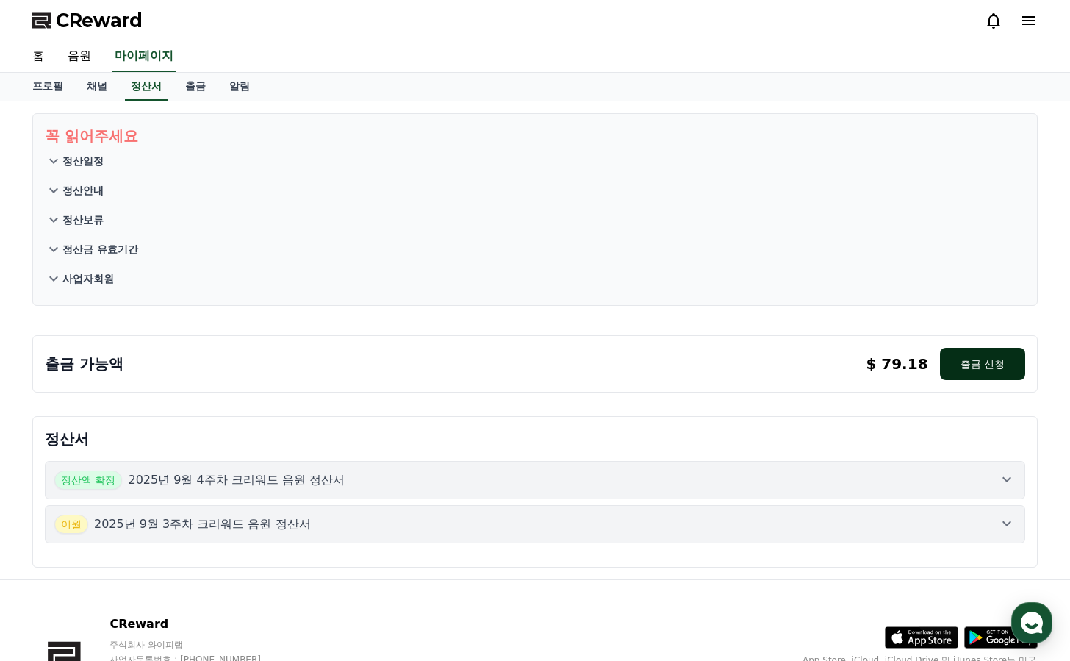
click at [985, 367] on button "출금 신청" at bounding box center [982, 364] width 85 height 32
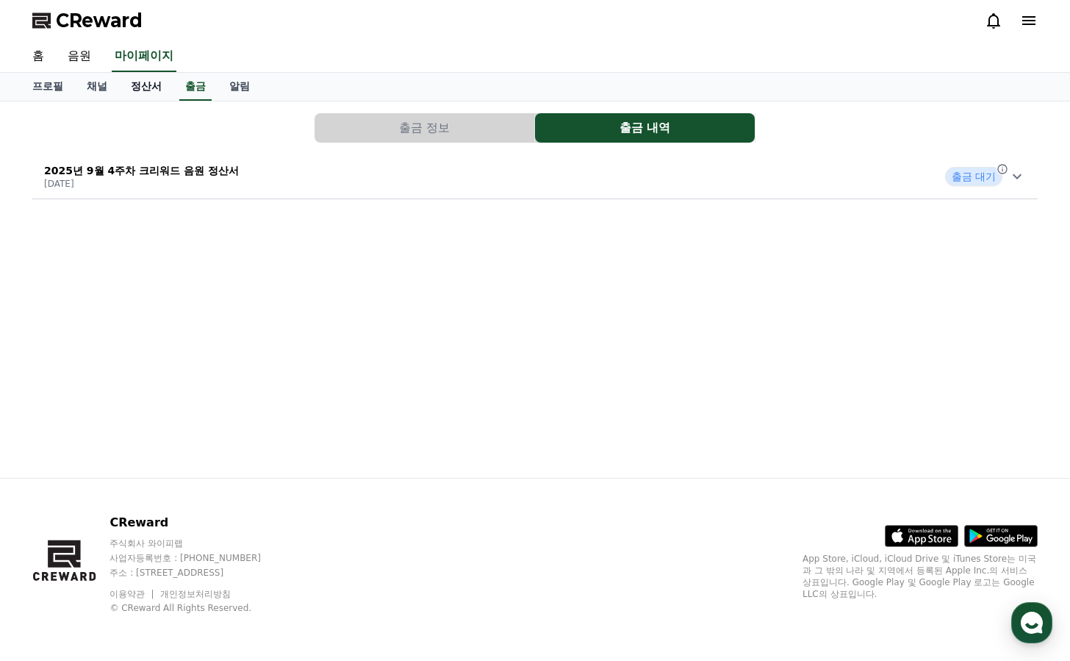
click at [143, 87] on link "정산서" at bounding box center [146, 87] width 54 height 28
